Goal: Check status: Check status

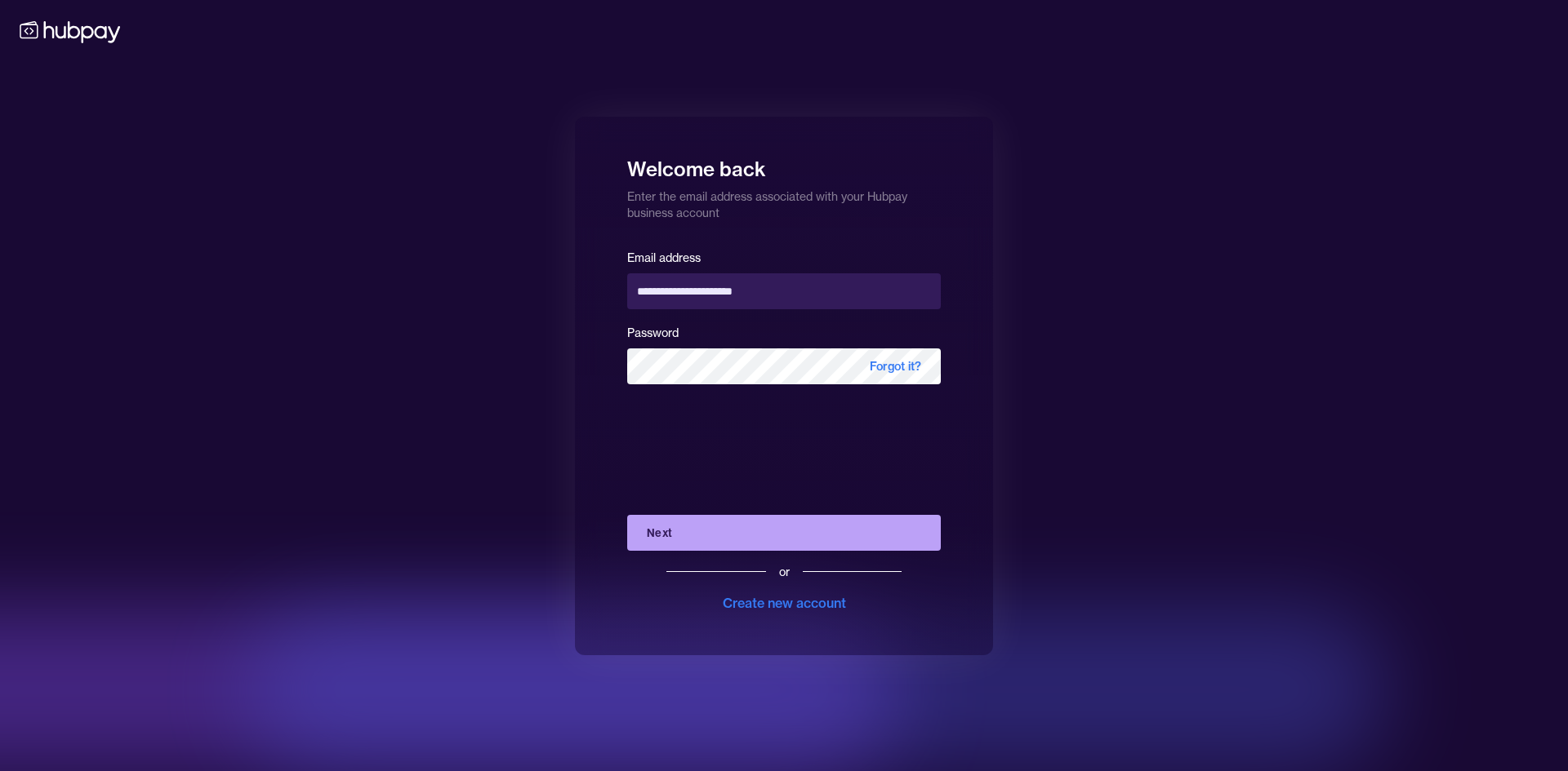
click at [723, 533] on button "Next" at bounding box center [784, 533] width 314 height 36
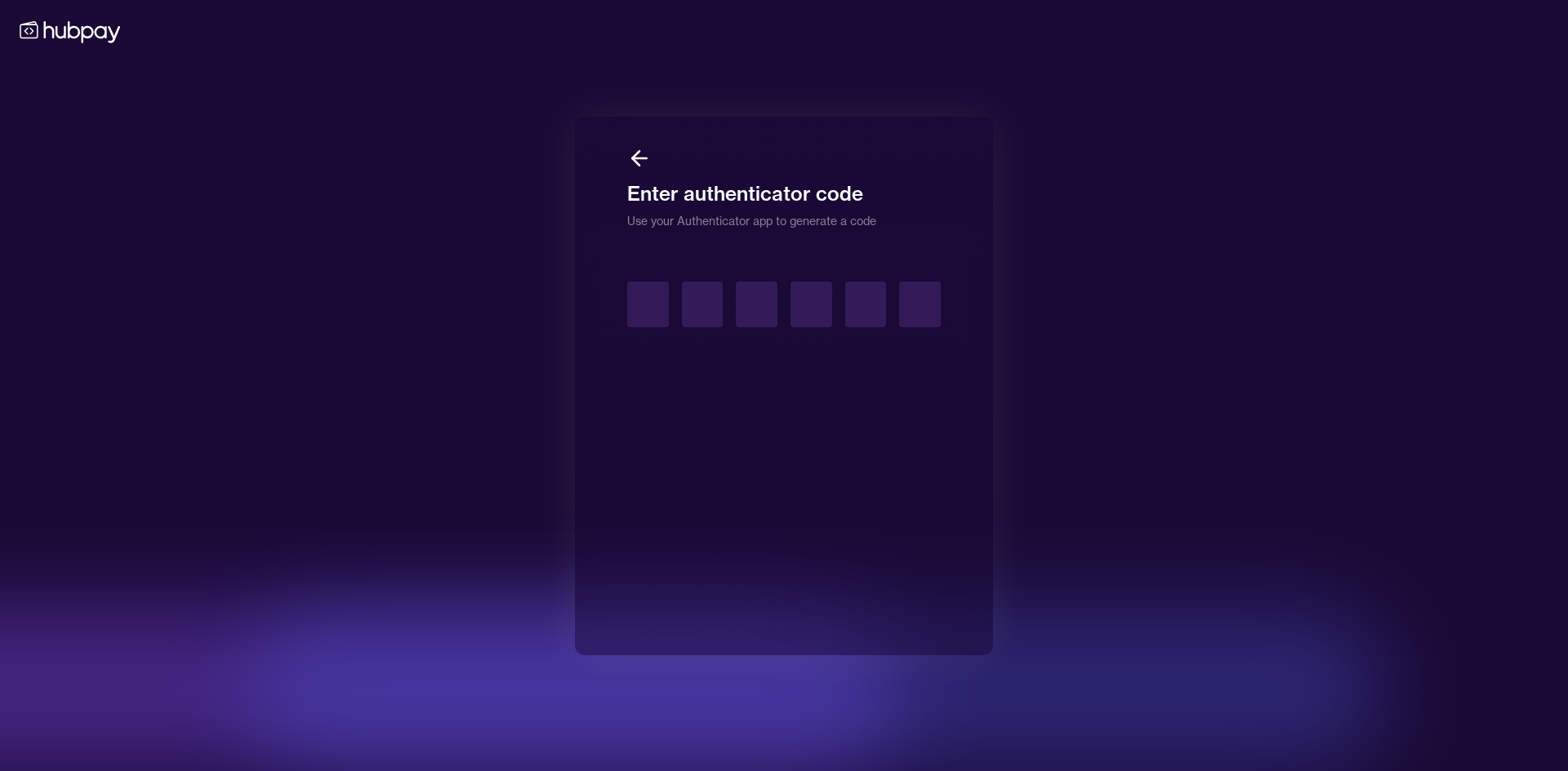
type input "*"
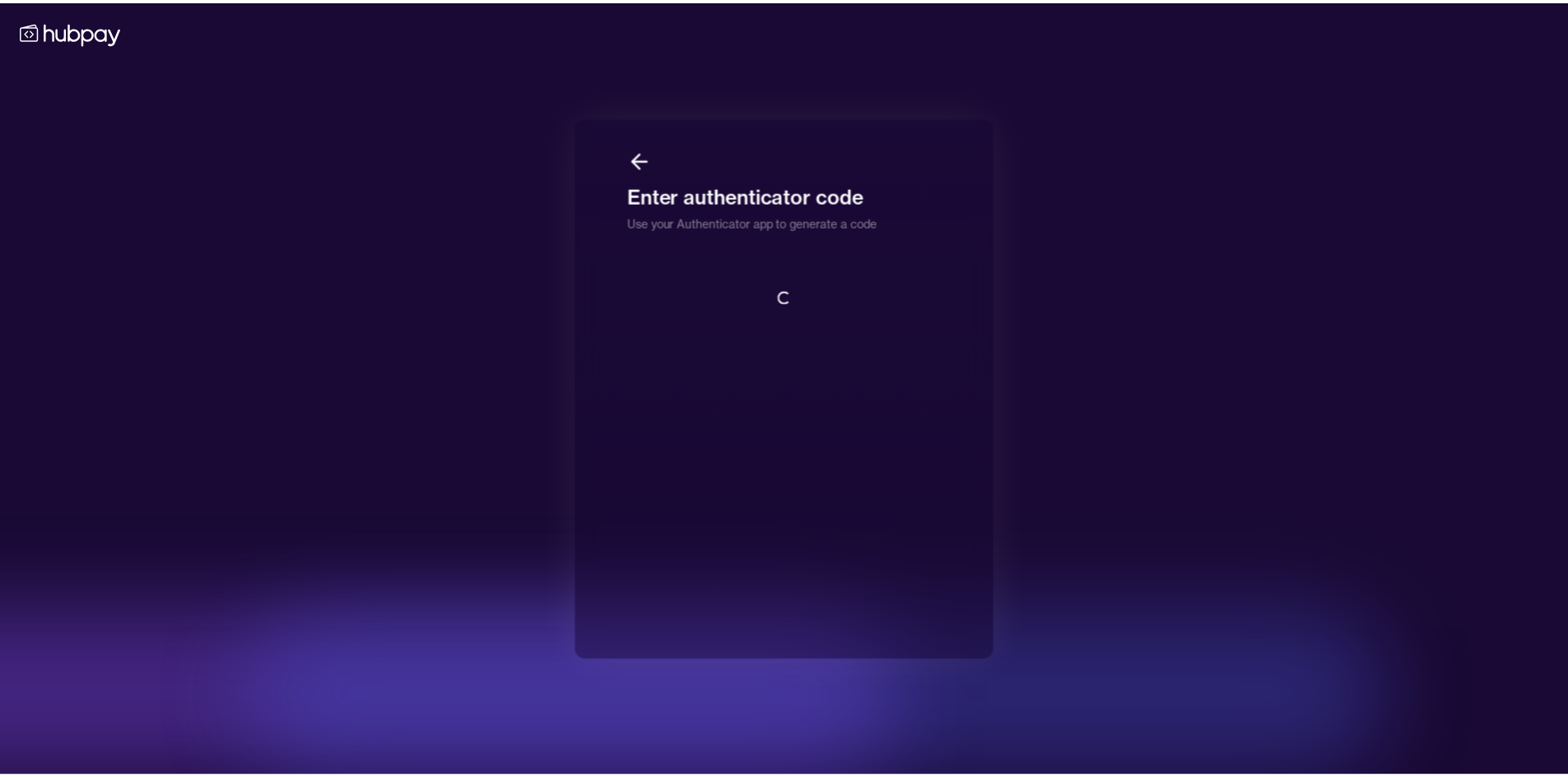
scroll to position [2, 0]
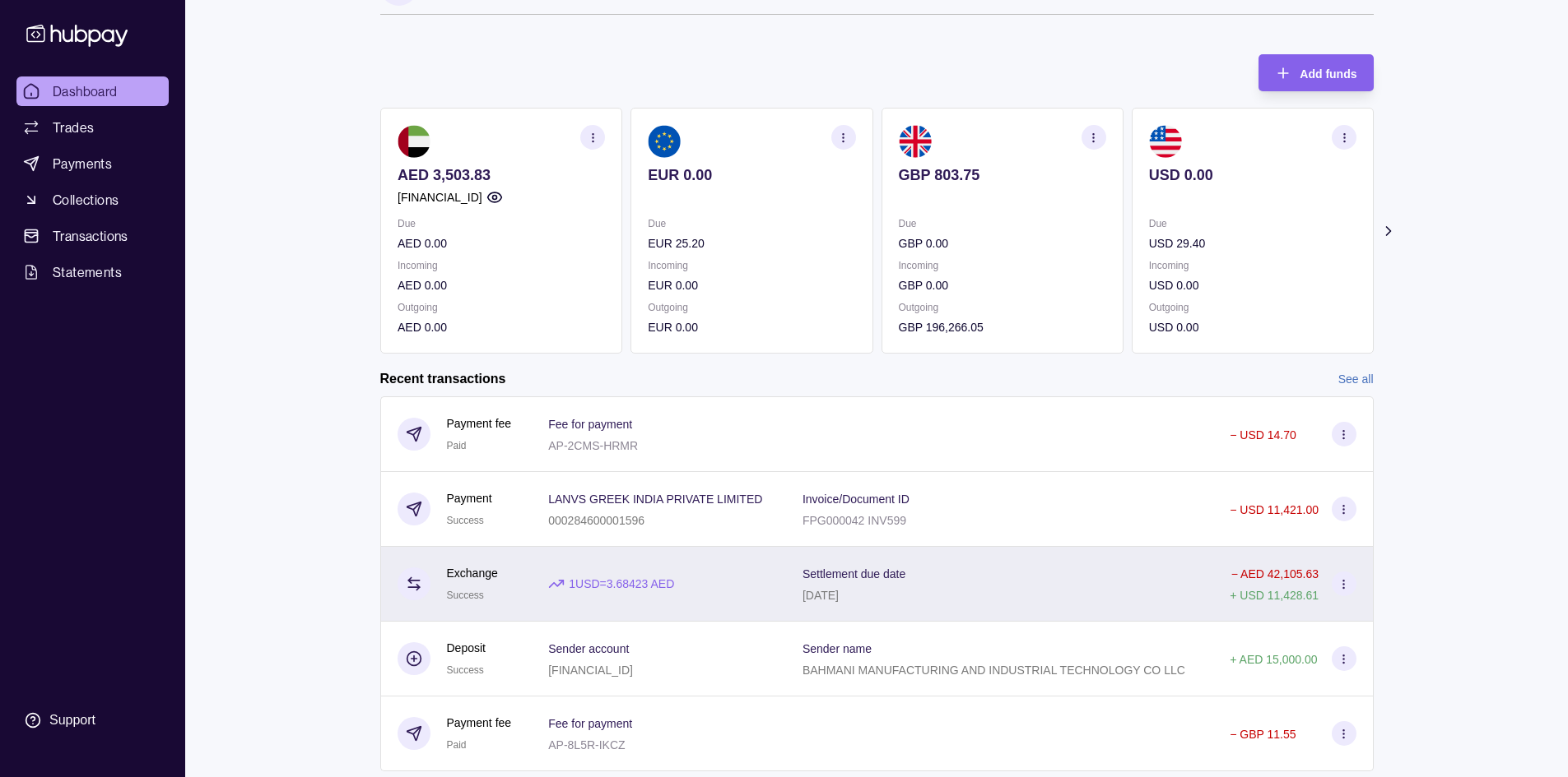
scroll to position [98, 0]
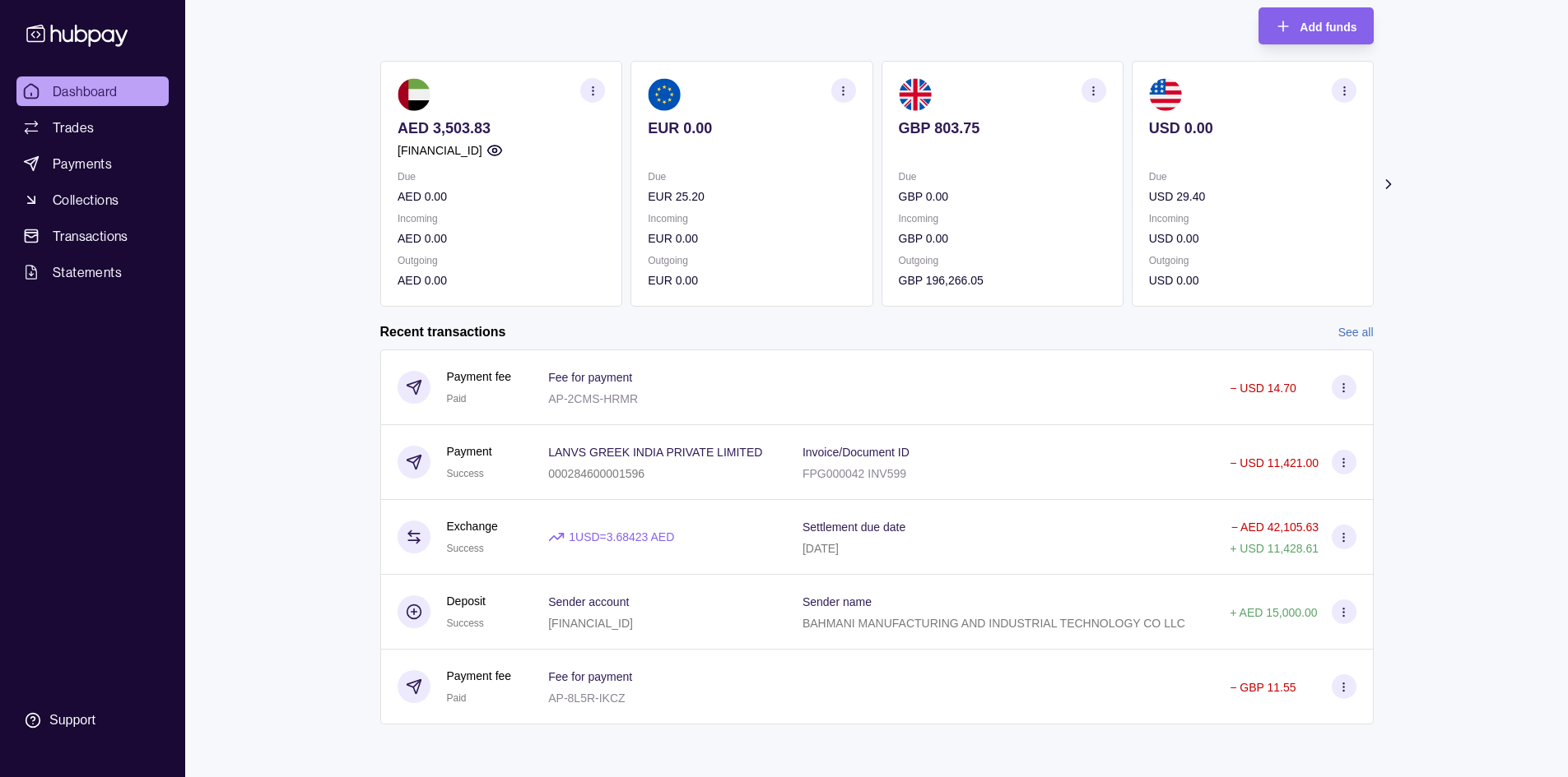
click at [1360, 329] on link "See all" at bounding box center [1355, 331] width 35 height 18
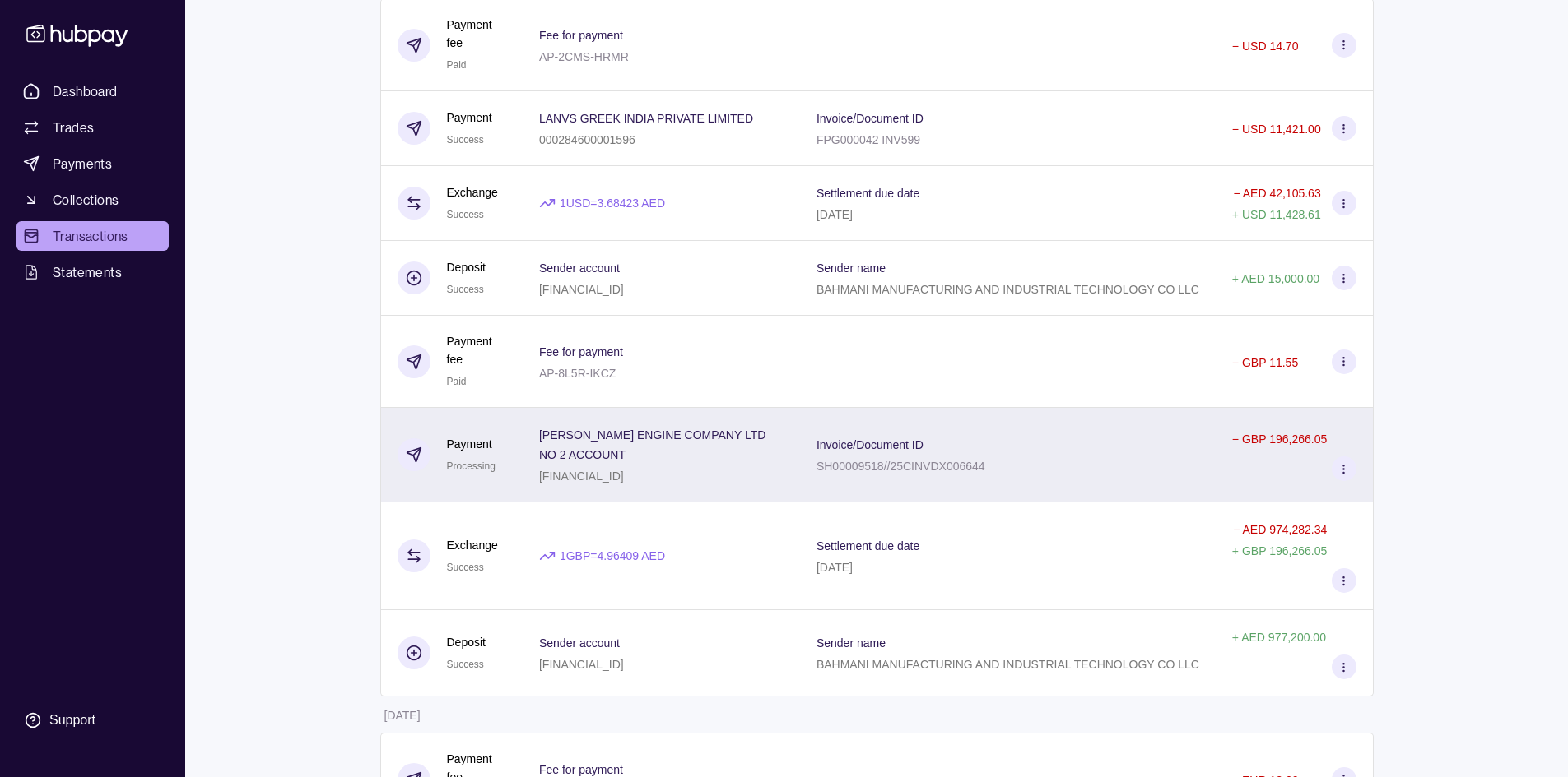
scroll to position [246, 0]
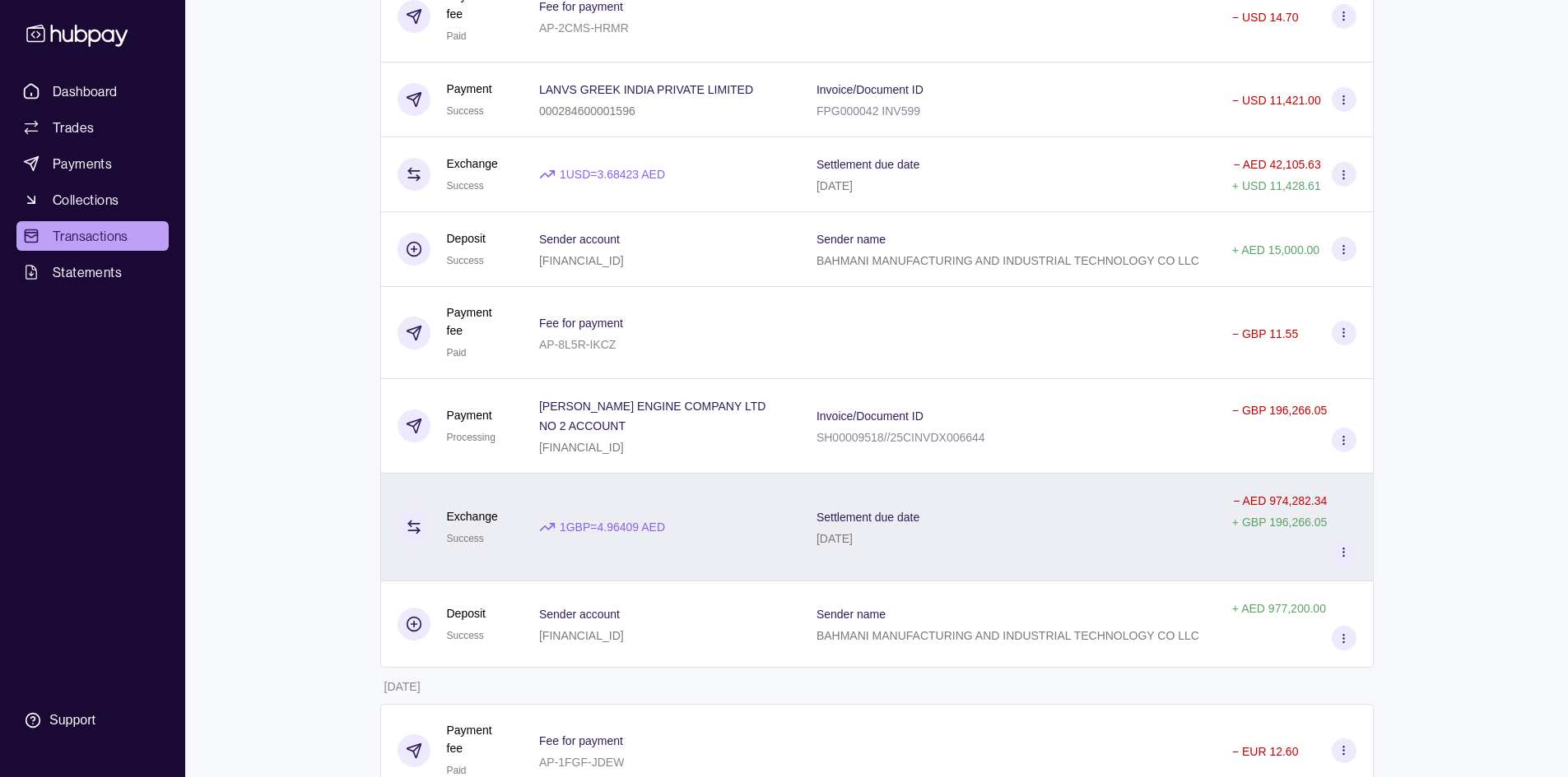
click at [1018, 539] on div "Settlement due date [DATE]" at bounding box center [1007, 528] width 383 height 42
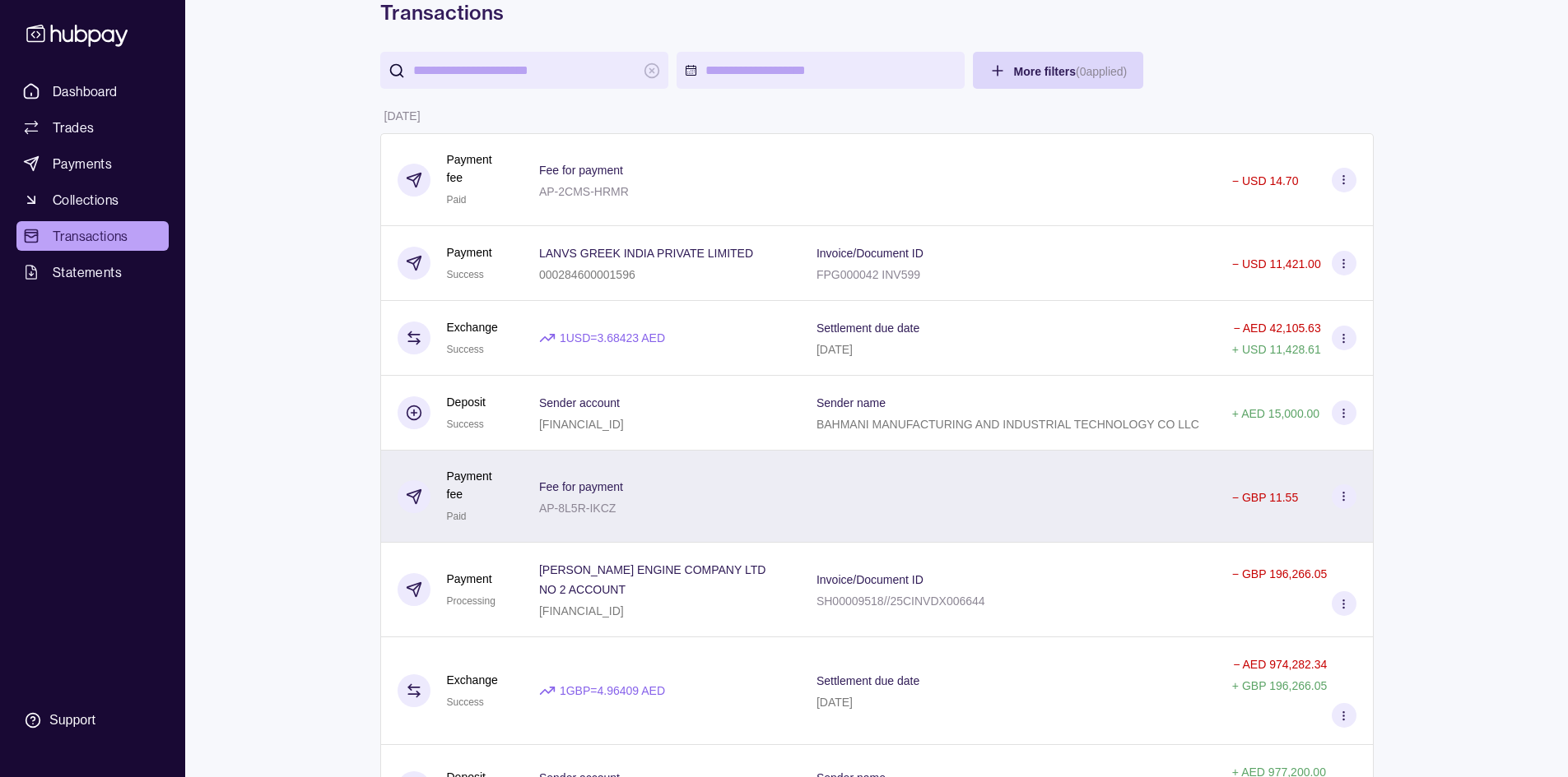
scroll to position [82, 0]
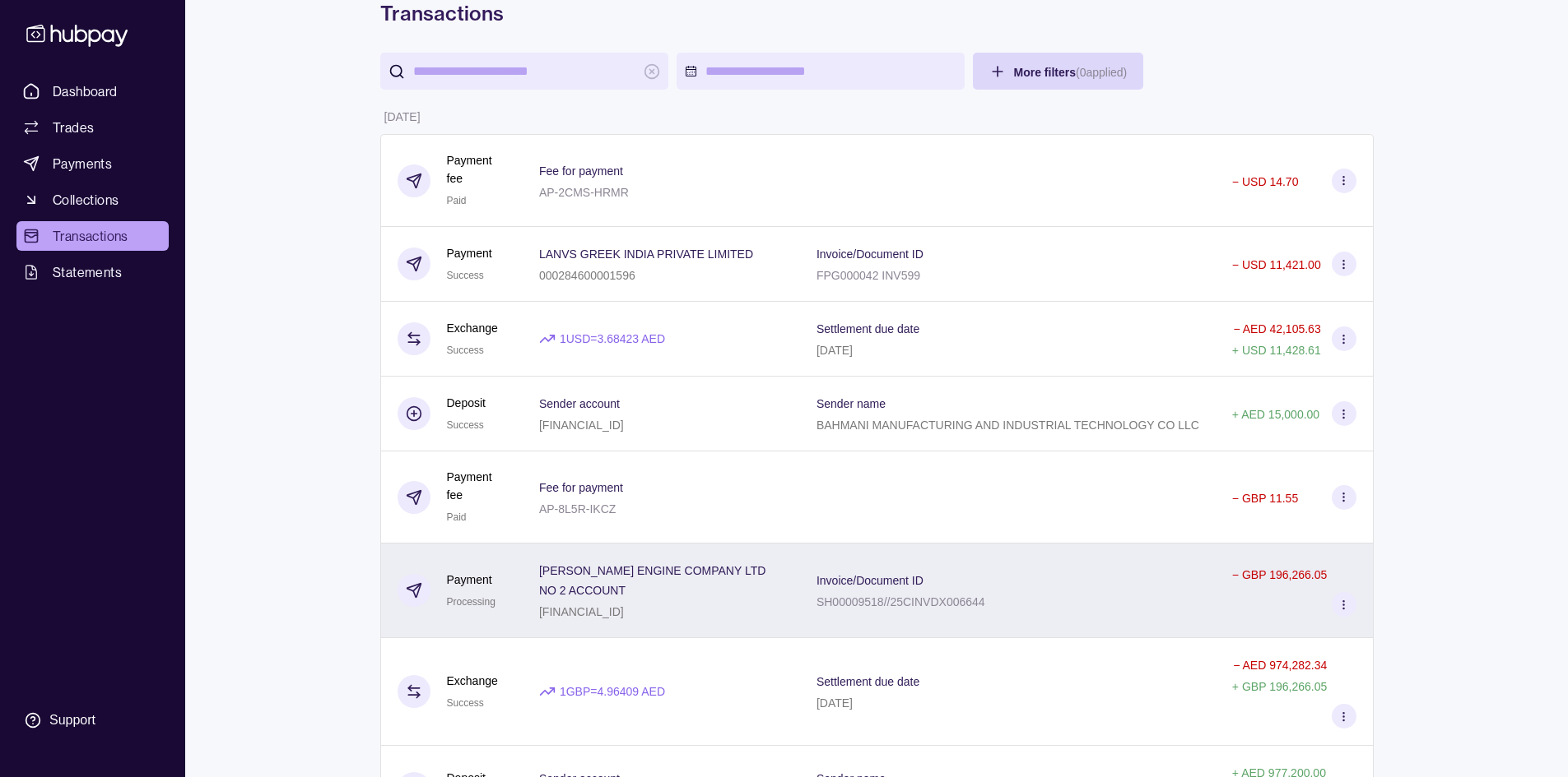
click at [1069, 600] on div "Invoice/Document ID SH00009518//25CINVDX006644" at bounding box center [1007, 591] width 383 height 42
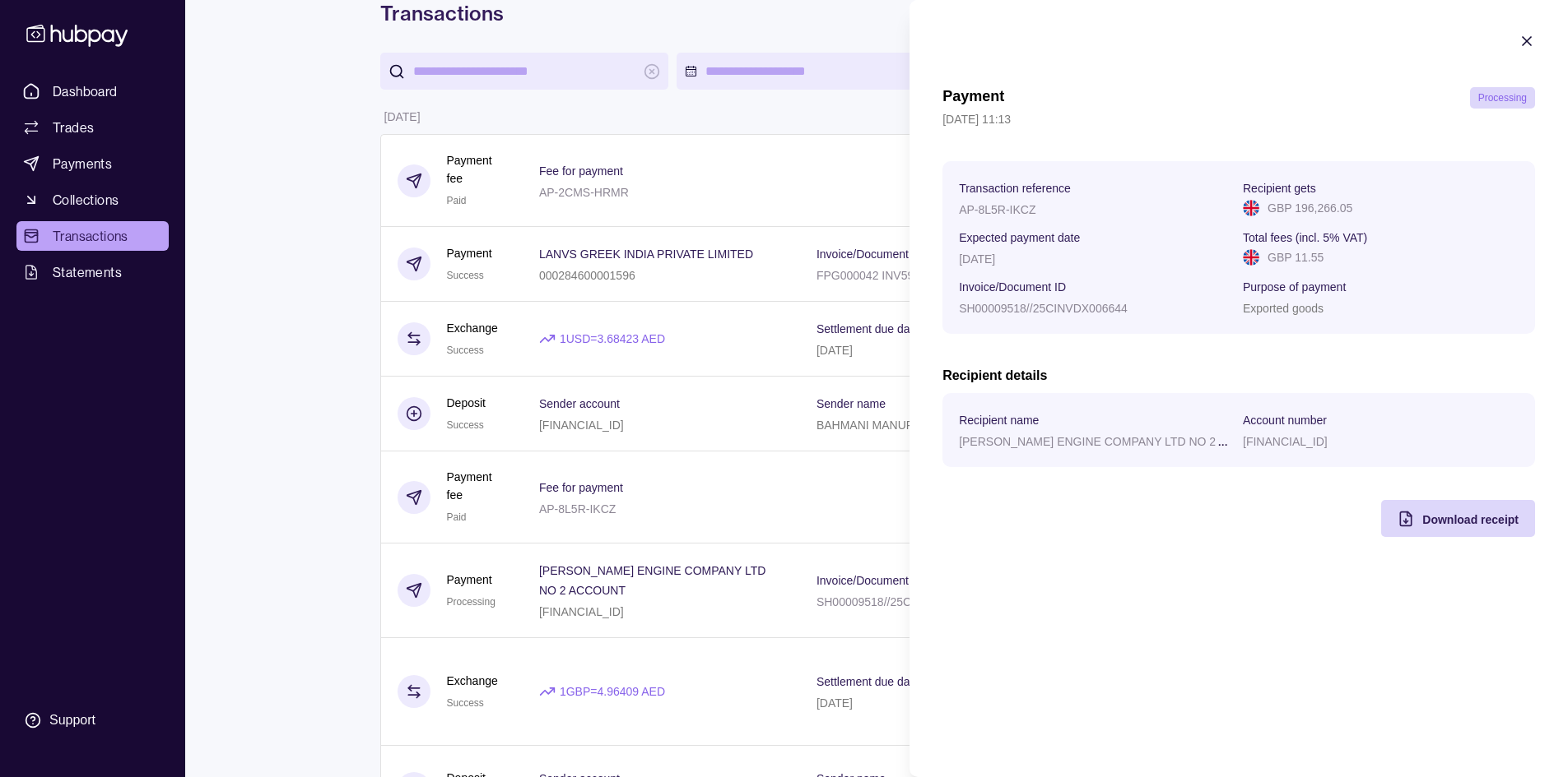
click at [1527, 36] on icon "button" at bounding box center [1526, 41] width 16 height 16
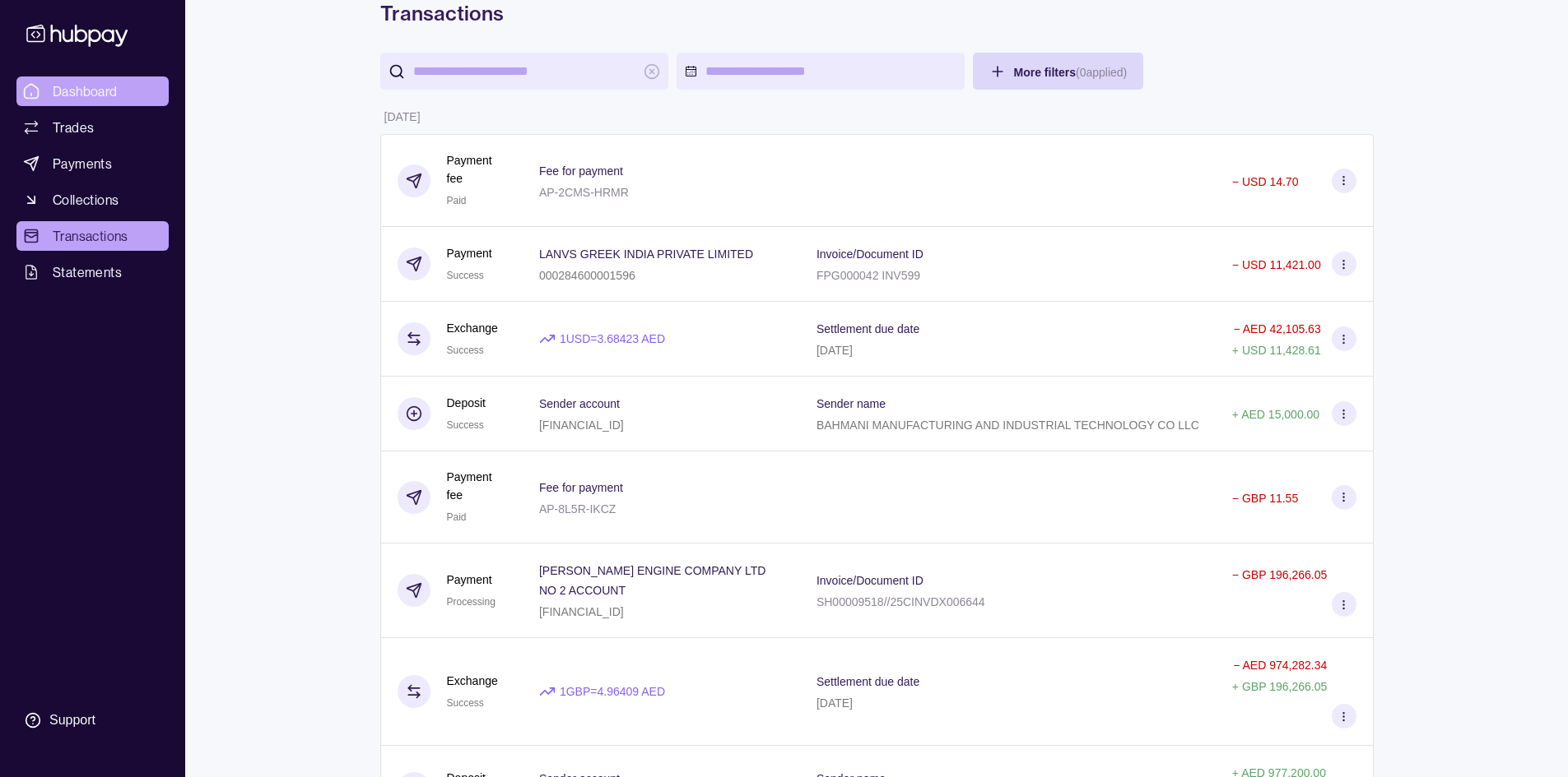
click at [80, 101] on link "Dashboard" at bounding box center [92, 91] width 152 height 29
